Goal: Information Seeking & Learning: Understand process/instructions

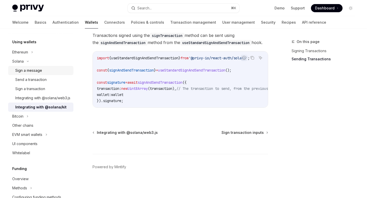
click at [36, 72] on div "Sign a message" at bounding box center [28, 70] width 27 height 6
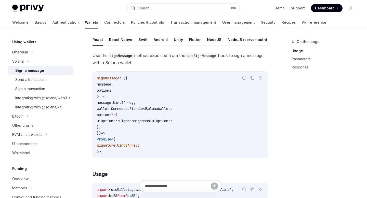
scroll to position [31, 0]
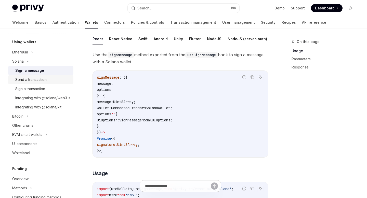
click at [51, 77] on div "Send a transaction" at bounding box center [42, 80] width 55 height 6
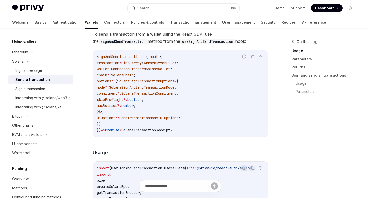
scroll to position [92, 0]
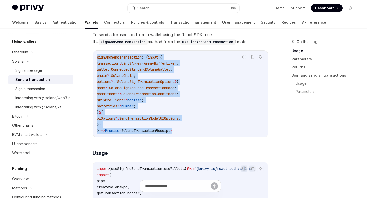
drag, startPoint x: 97, startPoint y: 57, endPoint x: 188, endPoint y: 129, distance: 116.2
click at [189, 129] on code "signAndSendTransaction : ( input : { transaction : Uint8Array < ArrayBufferLike…" at bounding box center [180, 93] width 167 height 79
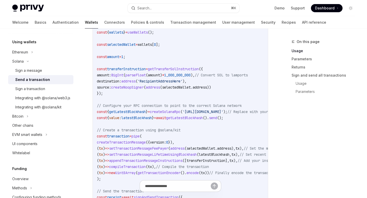
scroll to position [332, 0]
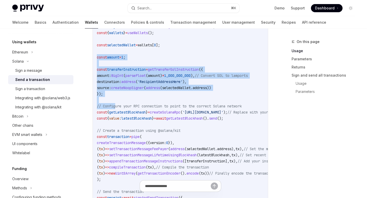
drag, startPoint x: 97, startPoint y: 57, endPoint x: 116, endPoint y: 112, distance: 57.7
click at [116, 111] on code "import { useSignAndSendTransaction , useWallets } from '@privy-io/react-auth/so…" at bounding box center [217, 79] width 240 height 306
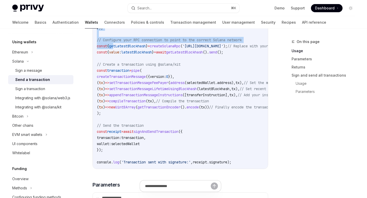
scroll to position [399, 0]
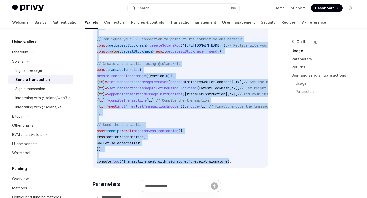
click at [239, 159] on code "import { useSignAndSendTransaction , useWallets } from '@privy-io/react-auth/so…" at bounding box center [217, 12] width 240 height 306
copy code "const amount = 1 ; const transferInstruction = getTransferSolInstruction ({ amo…"
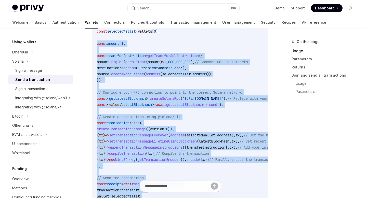
scroll to position [340, 0]
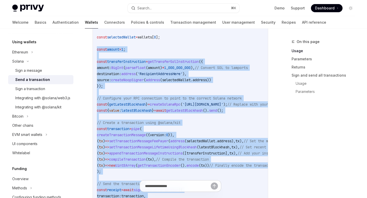
copy code "const amount = 1 ; const transferInstruction = getTransferSolInstruction ({ amo…"
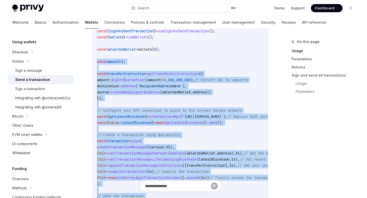
scroll to position [318, 0]
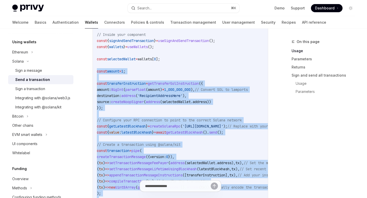
copy code "const amount = 1 ; const transferInstruction = getTransferSolInstruction ({ amo…"
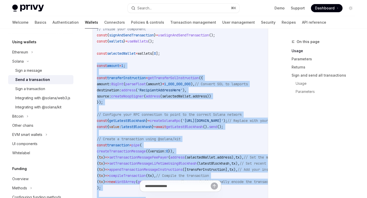
scroll to position [324, 0]
click at [111, 101] on code "import { useSignAndSendTransaction , useWallets } from '@privy-io/react-auth/so…" at bounding box center [217, 88] width 240 height 306
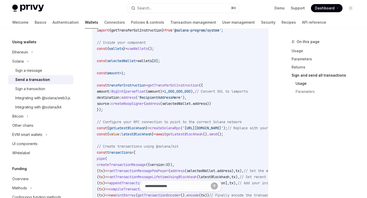
scroll to position [915, 0]
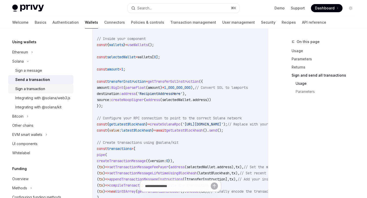
click at [46, 88] on div "Sign a transaction" at bounding box center [42, 89] width 55 height 6
type textarea "*"
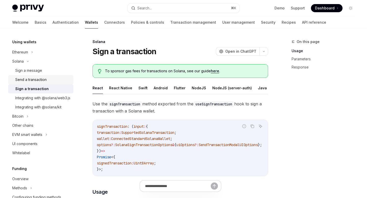
click at [44, 81] on div "Send a transaction" at bounding box center [30, 80] width 31 height 6
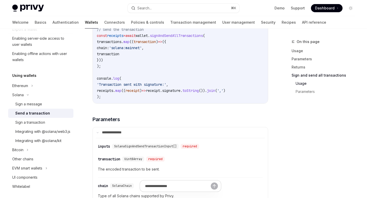
scroll to position [1151, 0]
